Goal: Task Accomplishment & Management: Manage account settings

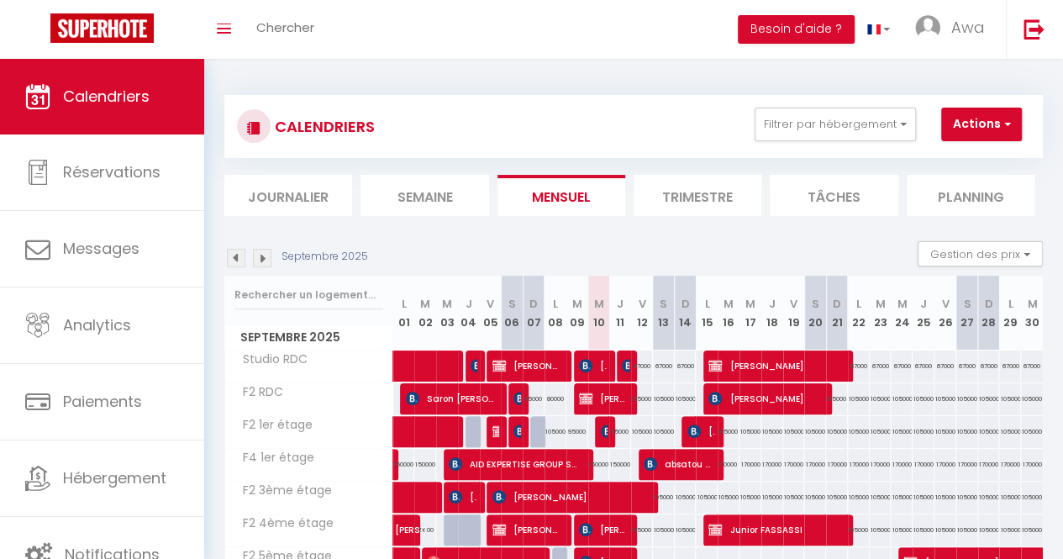
click at [348, 194] on li "Journalier" at bounding box center [288, 195] width 128 height 41
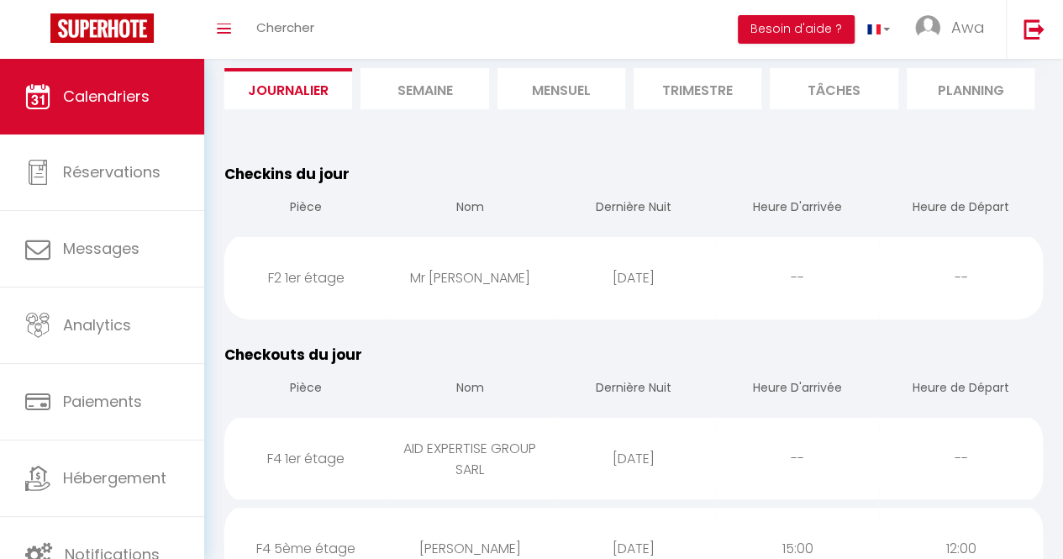
scroll to position [108, 0]
click at [588, 290] on div "[DATE]" at bounding box center [634, 276] width 164 height 55
select select "0"
select select "1"
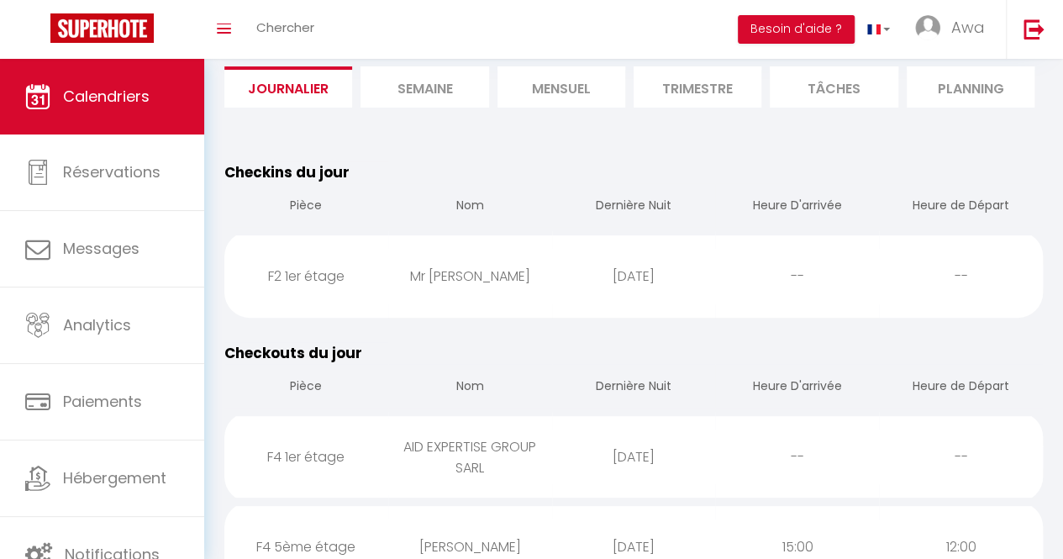
select select
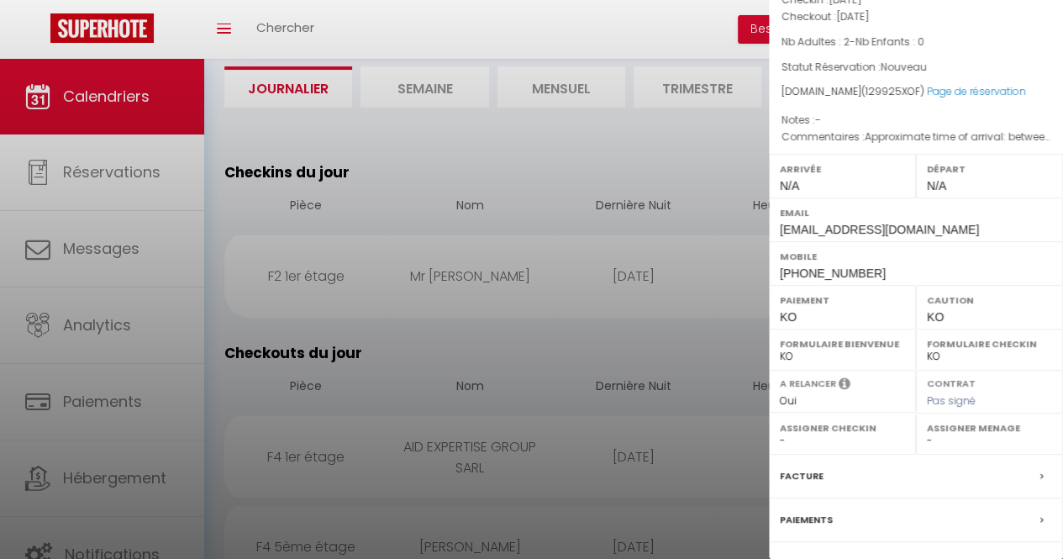
scroll to position [146, 0]
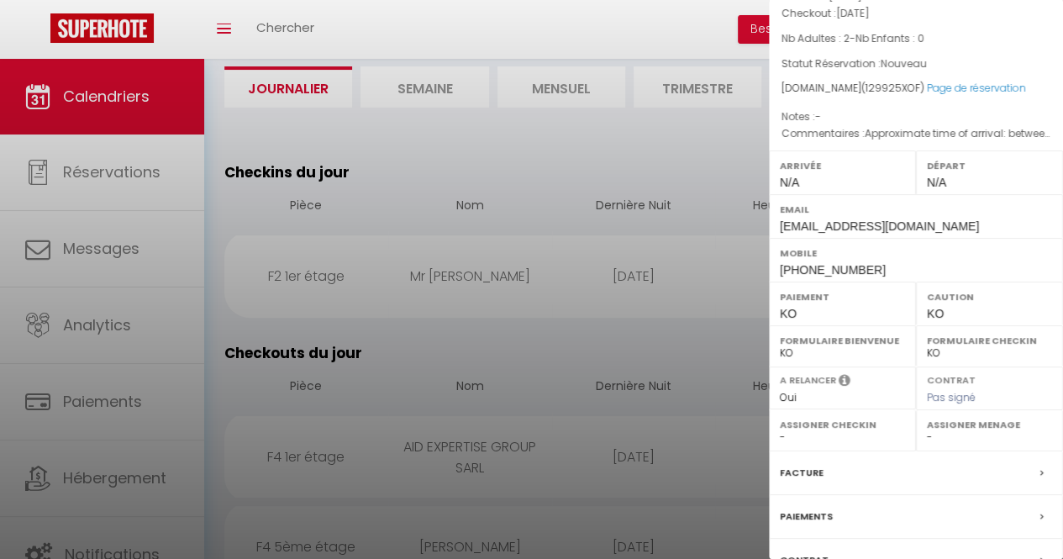
click at [642, 296] on div at bounding box center [531, 279] width 1063 height 559
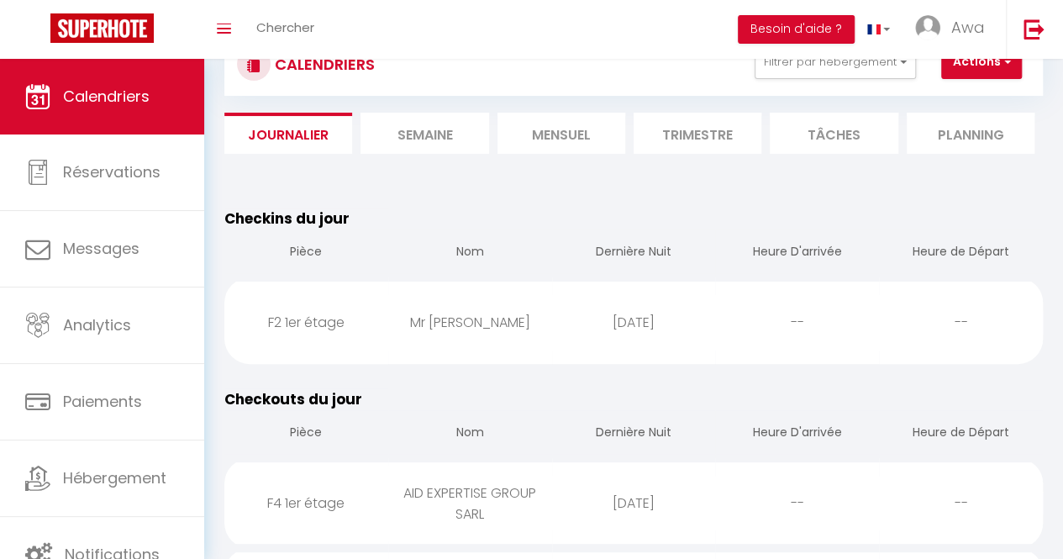
scroll to position [0, 0]
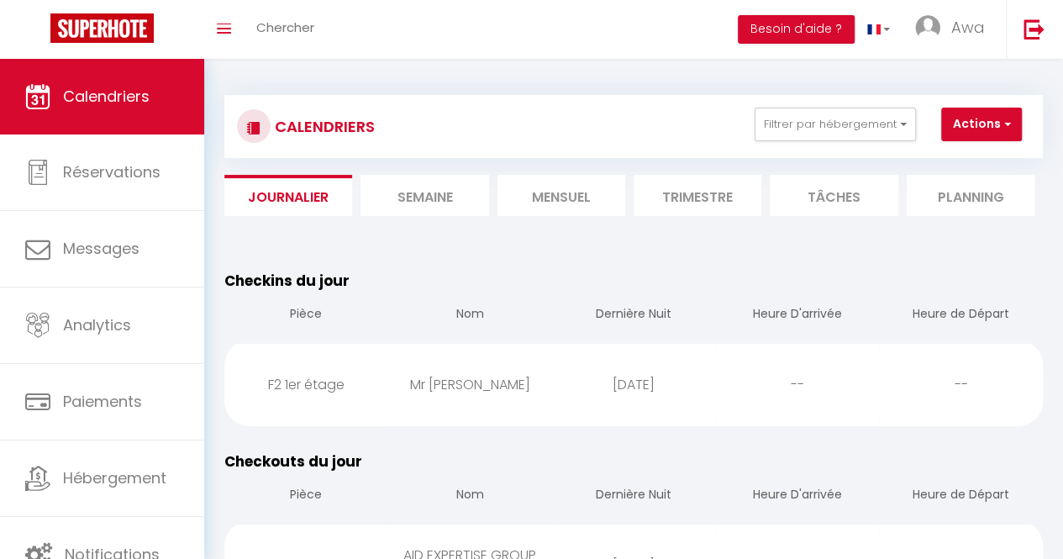
click at [565, 212] on li "Mensuel" at bounding box center [561, 195] width 128 height 41
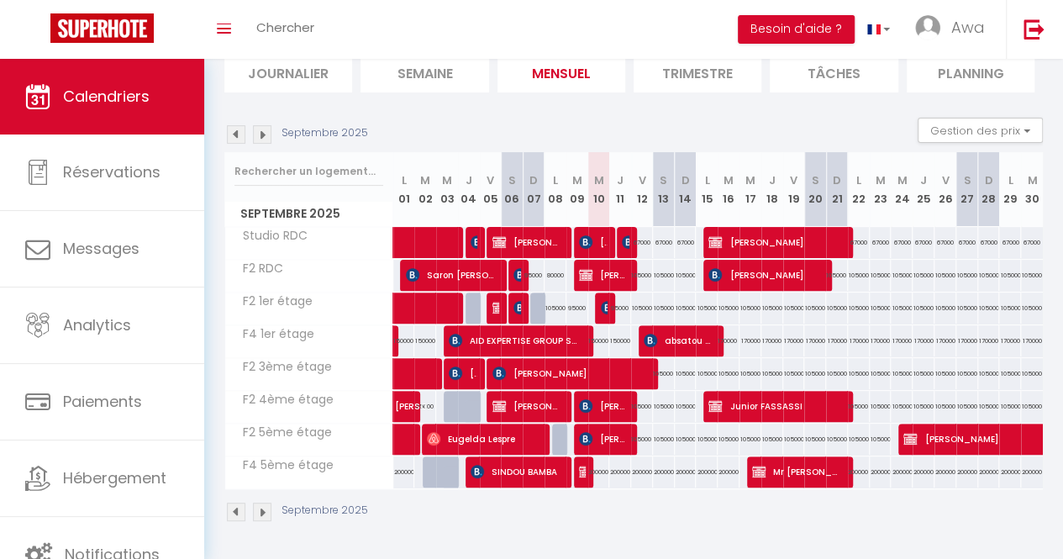
scroll to position [133, 0]
click at [1, 230] on link "Messages" at bounding box center [102, 249] width 204 height 76
select select "message"
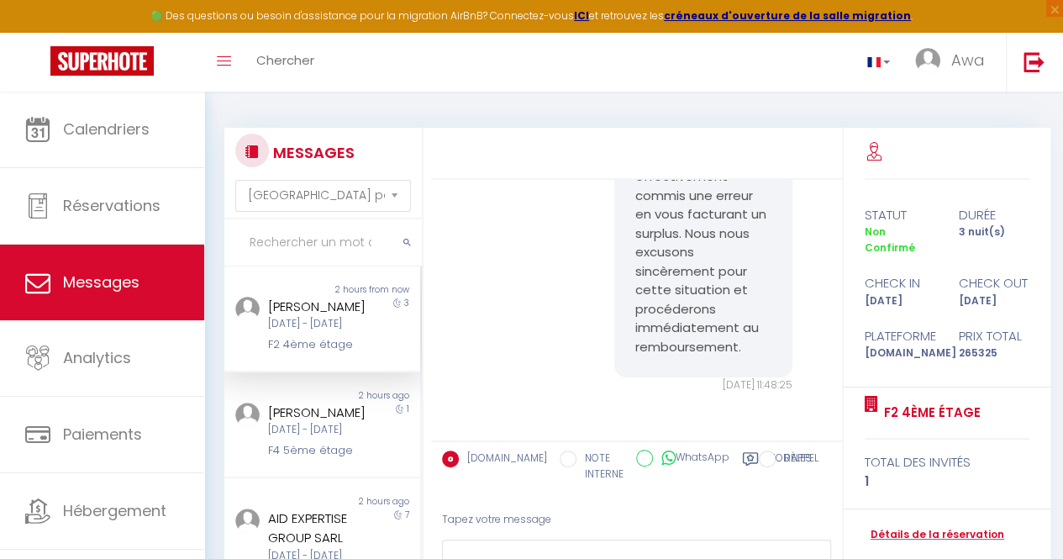
scroll to position [973, 0]
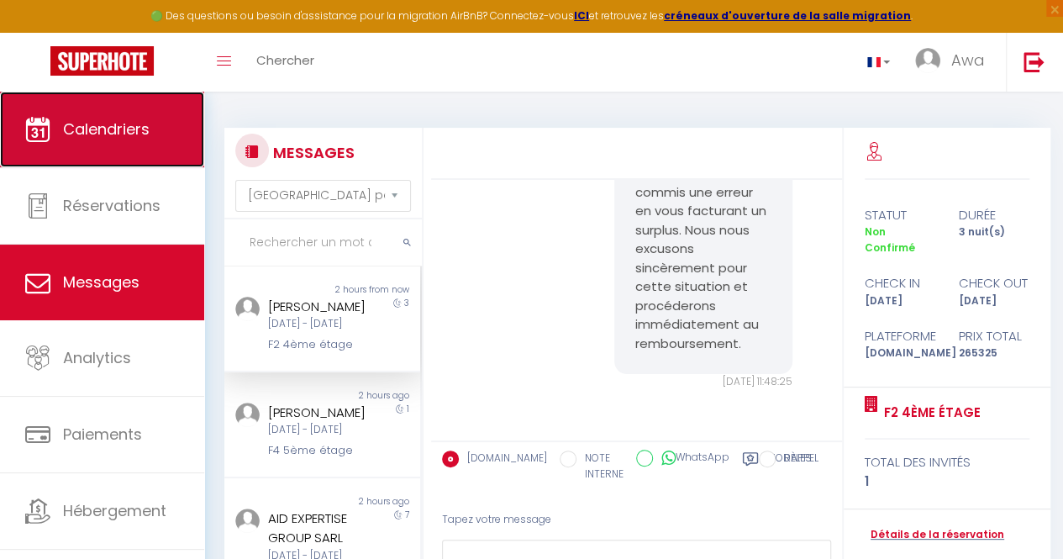
click at [139, 127] on span "Calendriers" at bounding box center [106, 128] width 87 height 21
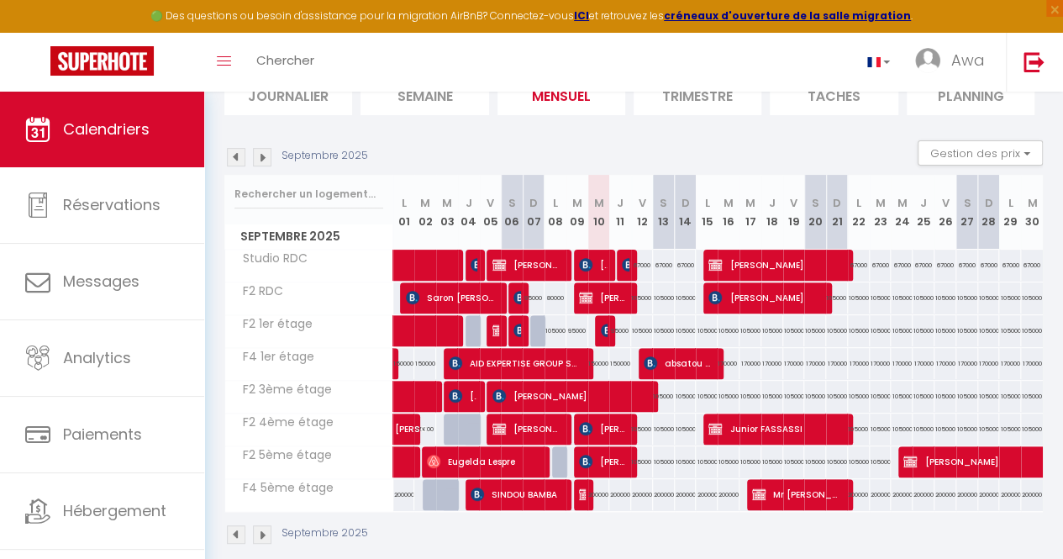
scroll to position [134, 0]
